Goal: Information Seeking & Learning: Learn about a topic

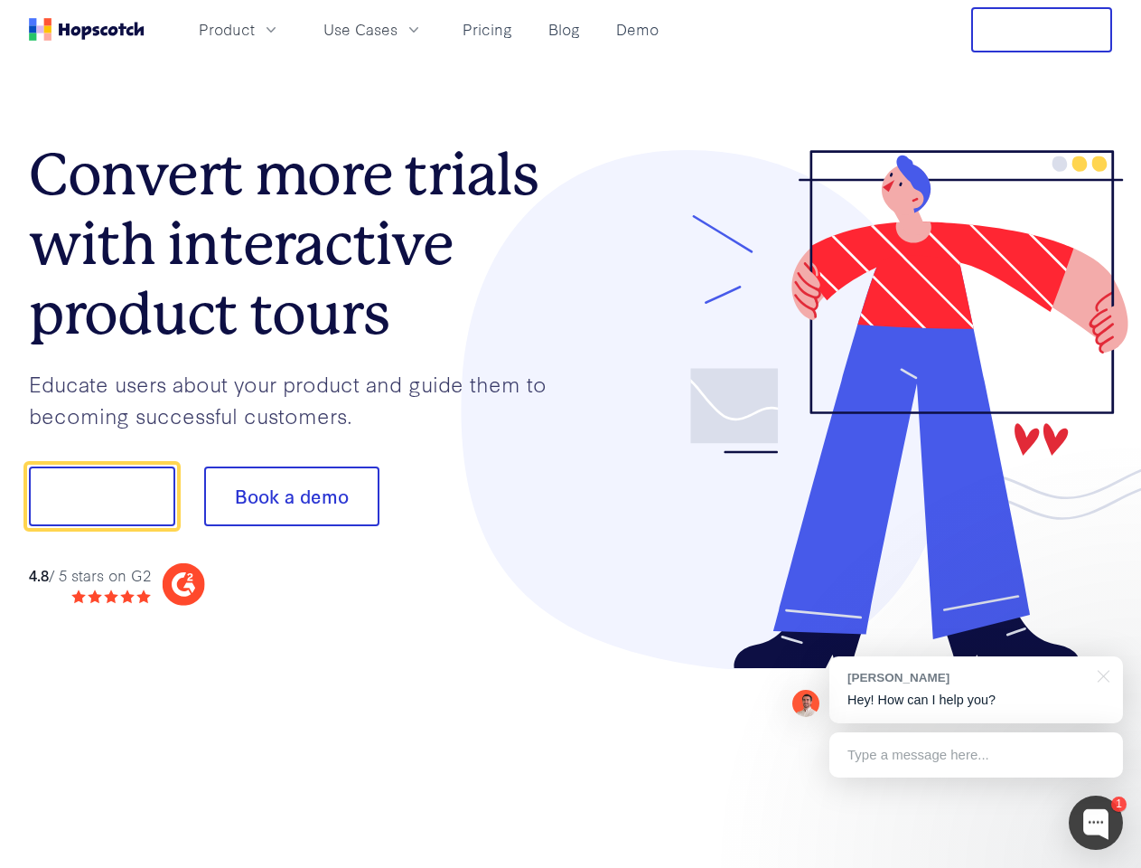
click at [571, 434] on div at bounding box center [842, 410] width 542 height 520
click at [255, 29] on span "Product" at bounding box center [227, 29] width 56 height 23
click at [398, 29] on span "Use Cases" at bounding box center [361, 29] width 74 height 23
click at [1042, 30] on button "Free Trial" at bounding box center [1041, 29] width 141 height 45
click at [101, 496] on button "Show me!" at bounding box center [102, 496] width 146 height 60
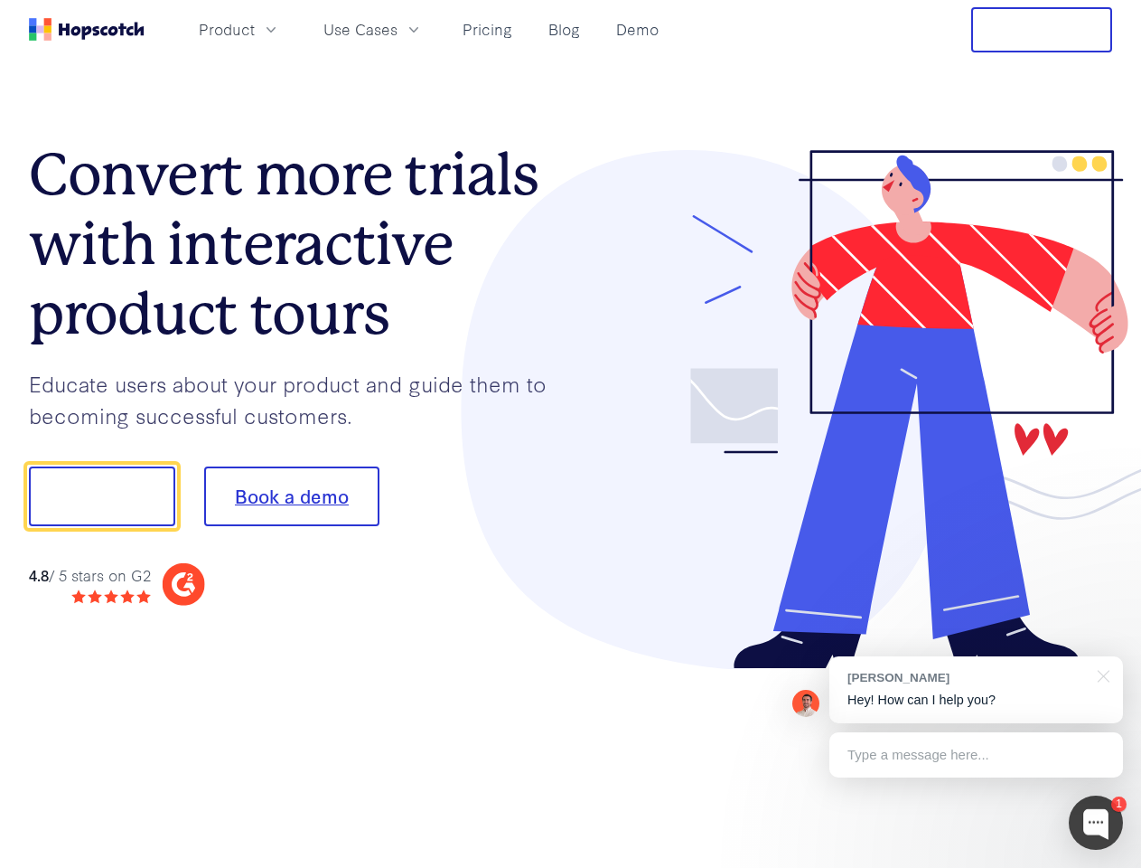
click at [291, 496] on button "Book a demo" at bounding box center [291, 496] width 175 height 60
click at [1096, 822] on div at bounding box center [1096, 822] width 54 height 54
click at [976, 690] on div "[PERSON_NAME] Hey! How can I help you?" at bounding box center [977, 689] width 294 height 67
click at [1101, 674] on div at bounding box center [1100, 674] width 45 height 37
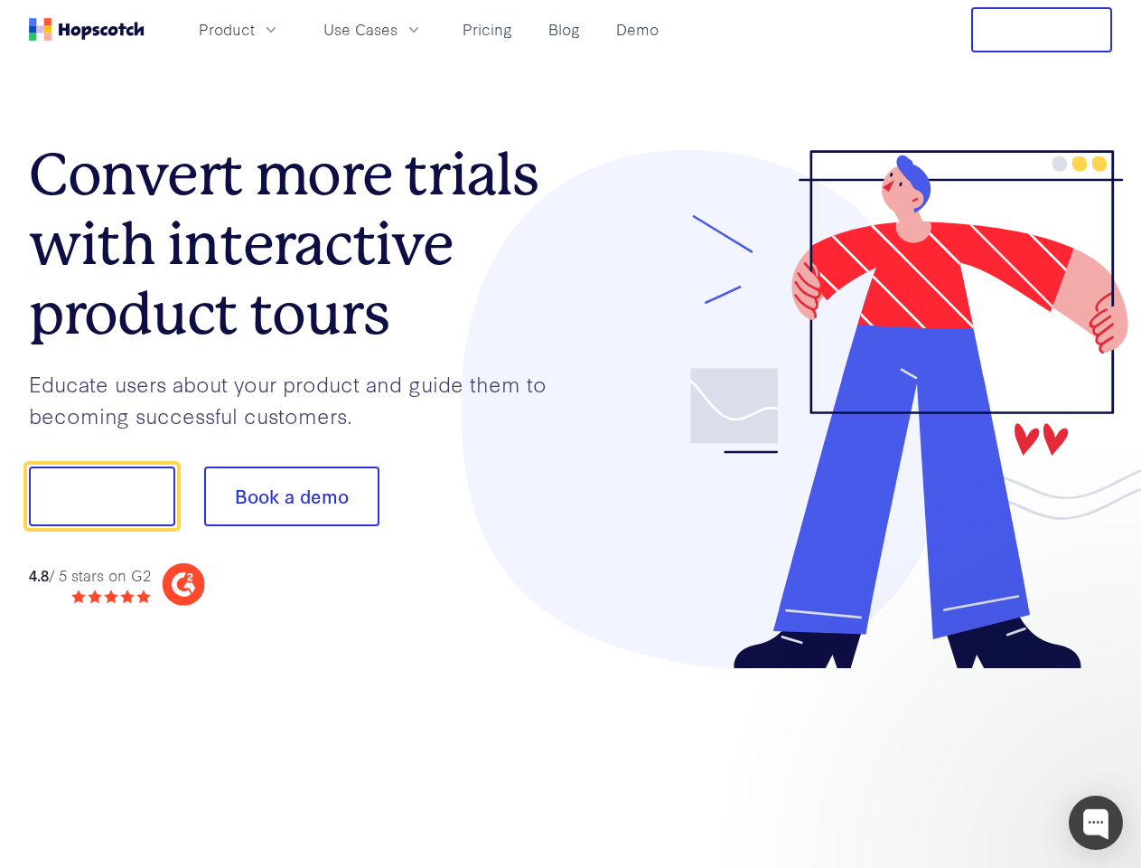
click at [976, 755] on div at bounding box center [953, 615] width 339 height 361
